Goal: Navigation & Orientation: Find specific page/section

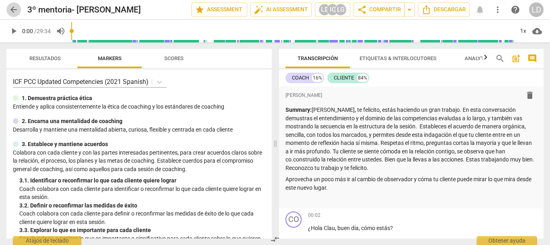
click at [10, 6] on span "arrow_back" at bounding box center [14, 10] width 10 height 10
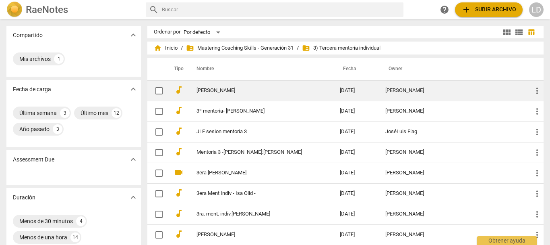
click at [244, 93] on link "[PERSON_NAME]" at bounding box center [254, 90] width 114 height 6
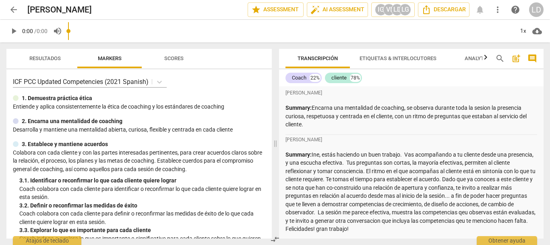
click at [10, 10] on span "arrow_back" at bounding box center [14, 10] width 10 height 10
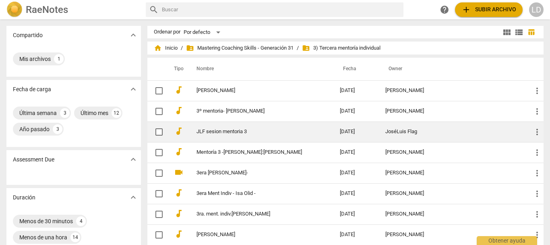
click at [242, 135] on td "JLF sesion mentoria 3" at bounding box center [260, 131] width 147 height 21
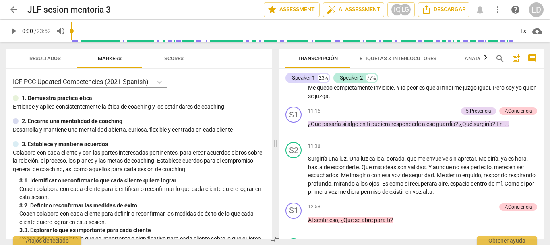
scroll to position [2135, 0]
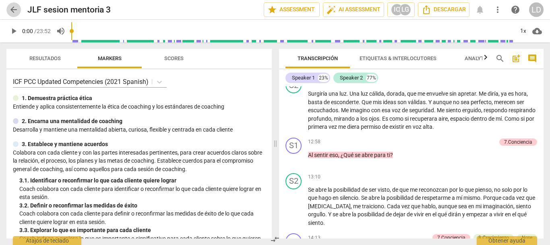
click at [16, 8] on span "arrow_back" at bounding box center [14, 10] width 10 height 10
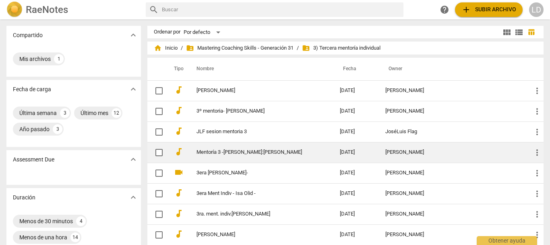
click at [242, 156] on td "Mentoría 3 -[PERSON_NAME]:[PERSON_NAME]" at bounding box center [260, 152] width 147 height 21
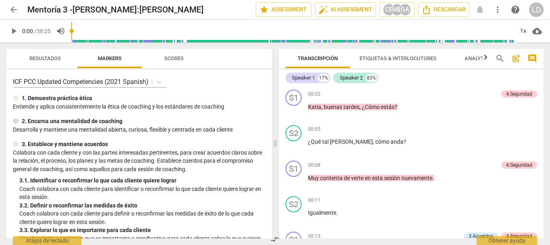
click at [532, 58] on span "comment" at bounding box center [533, 59] width 10 height 10
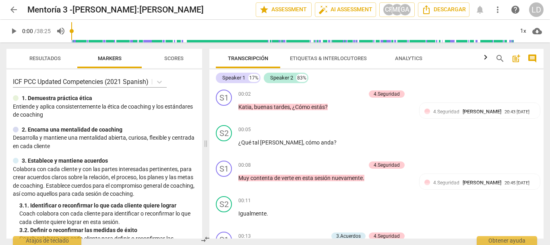
click at [16, 12] on span "arrow_back" at bounding box center [14, 10] width 10 height 10
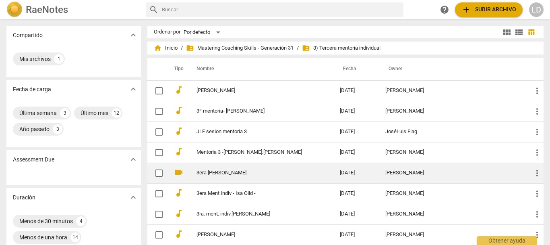
click at [246, 174] on link "3era [PERSON_NAME]-" at bounding box center [254, 173] width 114 height 6
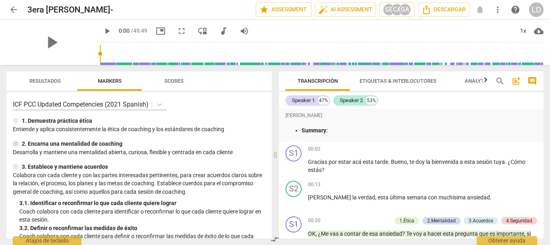
click at [10, 4] on button "arrow_back" at bounding box center [13, 9] width 15 height 15
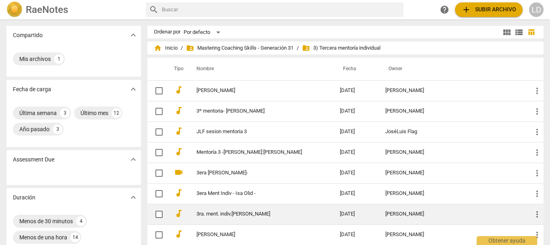
click at [253, 210] on td "3ra. ment. indiv.[PERSON_NAME]" at bounding box center [260, 213] width 147 height 21
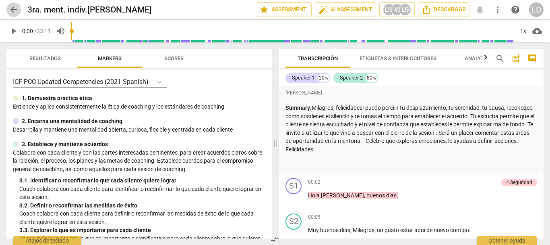
click at [19, 10] on span "arrow_back" at bounding box center [13, 10] width 15 height 10
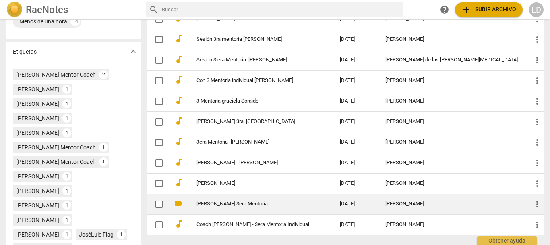
scroll to position [201, 0]
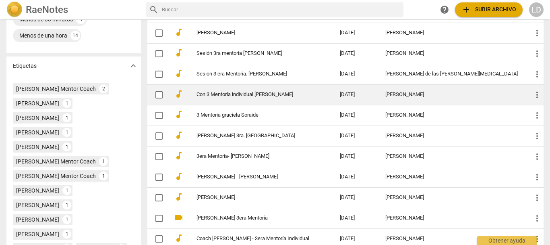
click at [246, 89] on td "Con 3 Mentoría individual [PERSON_NAME]" at bounding box center [260, 94] width 147 height 21
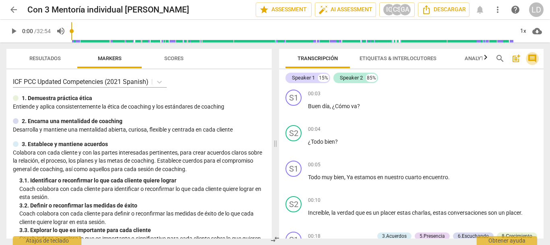
click at [536, 54] on span "comment" at bounding box center [533, 59] width 10 height 10
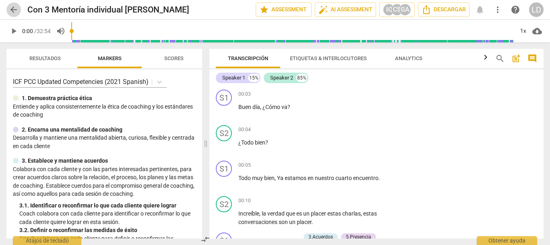
click at [13, 6] on span "arrow_back" at bounding box center [14, 10] width 10 height 10
